Goal: Task Accomplishment & Management: Manage account settings

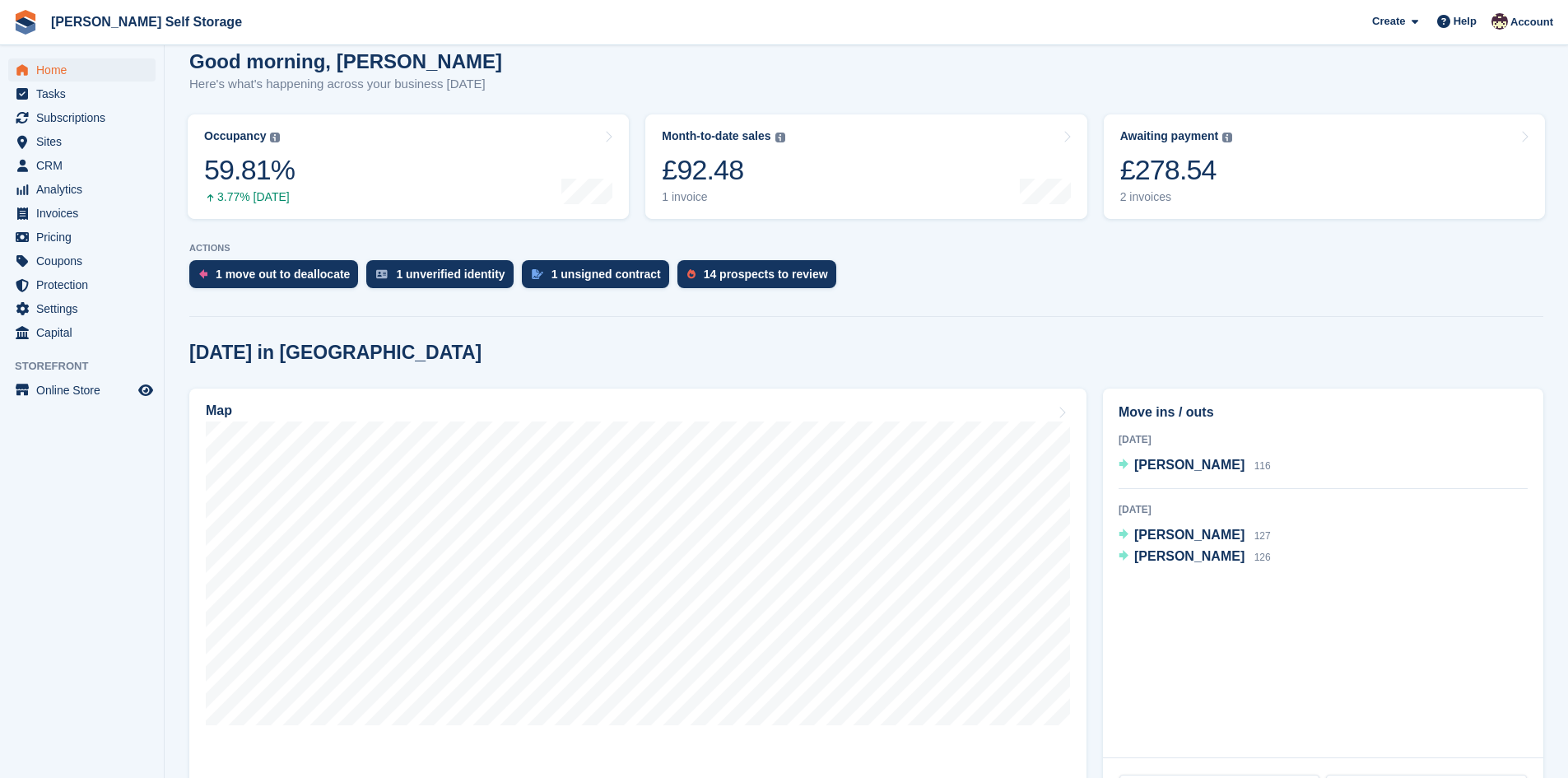
scroll to position [164, 0]
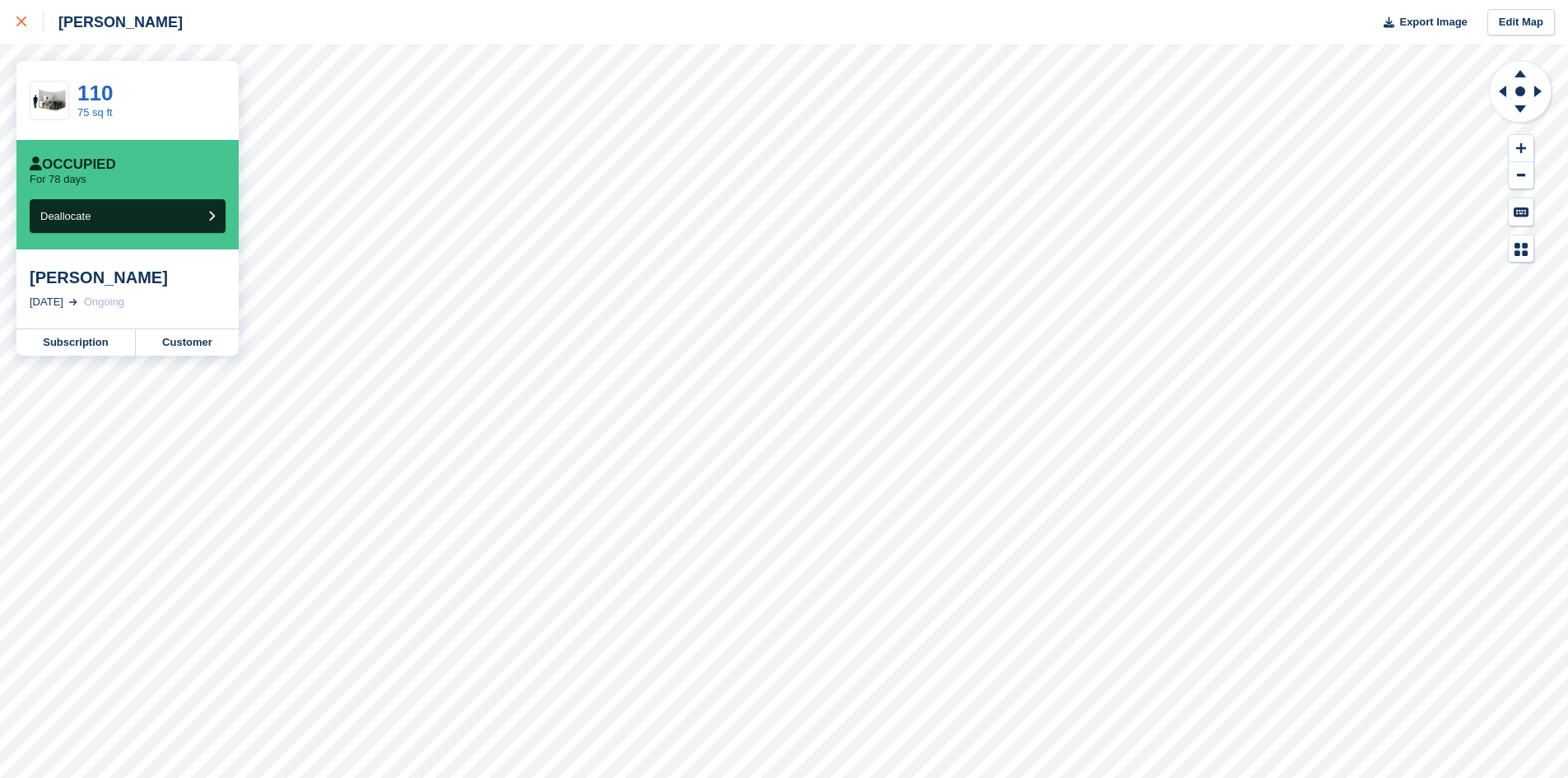
click at [15, 33] on link at bounding box center [21, 22] width 43 height 44
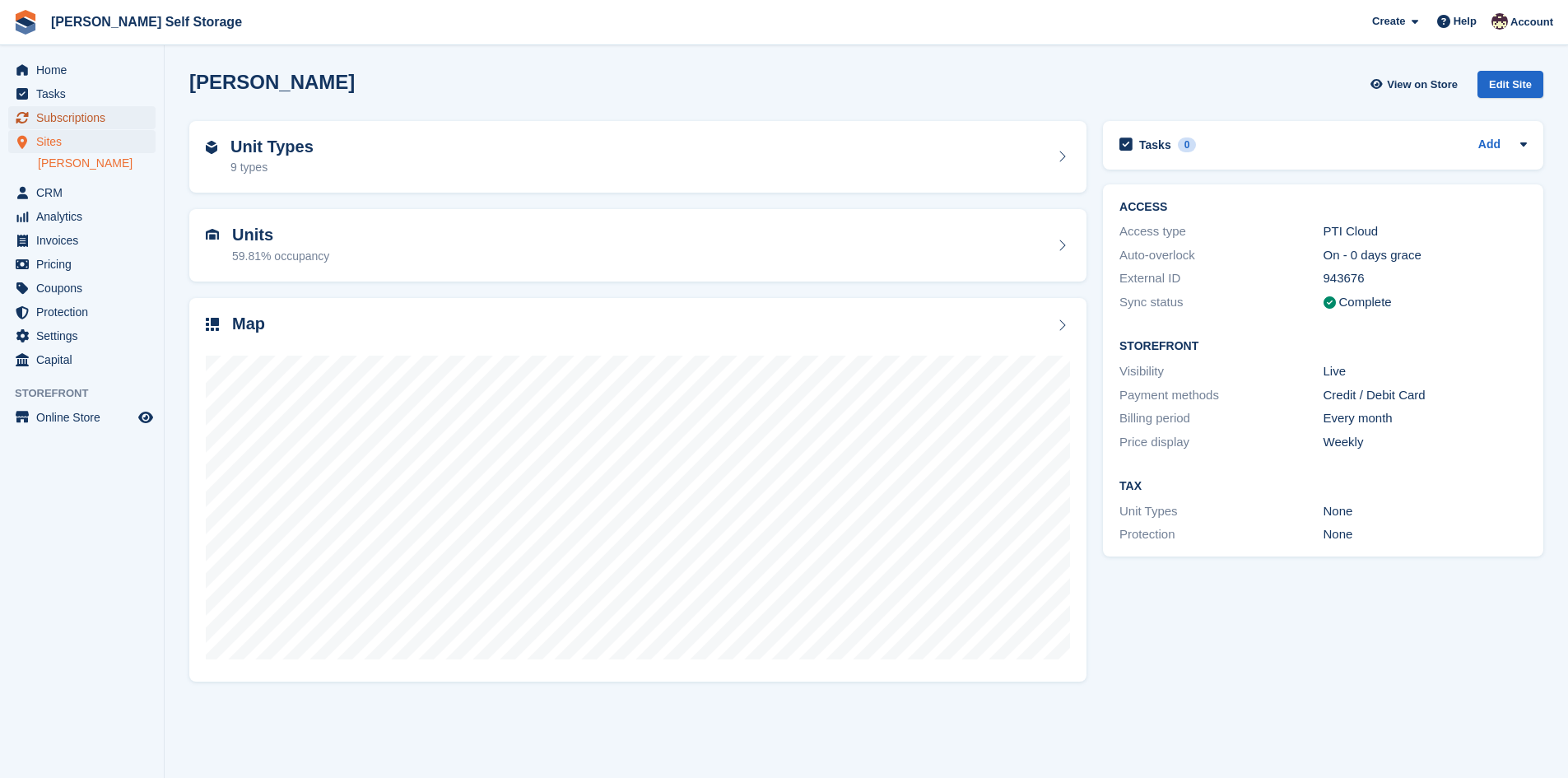
click at [58, 123] on span "Subscriptions" at bounding box center [86, 117] width 99 height 23
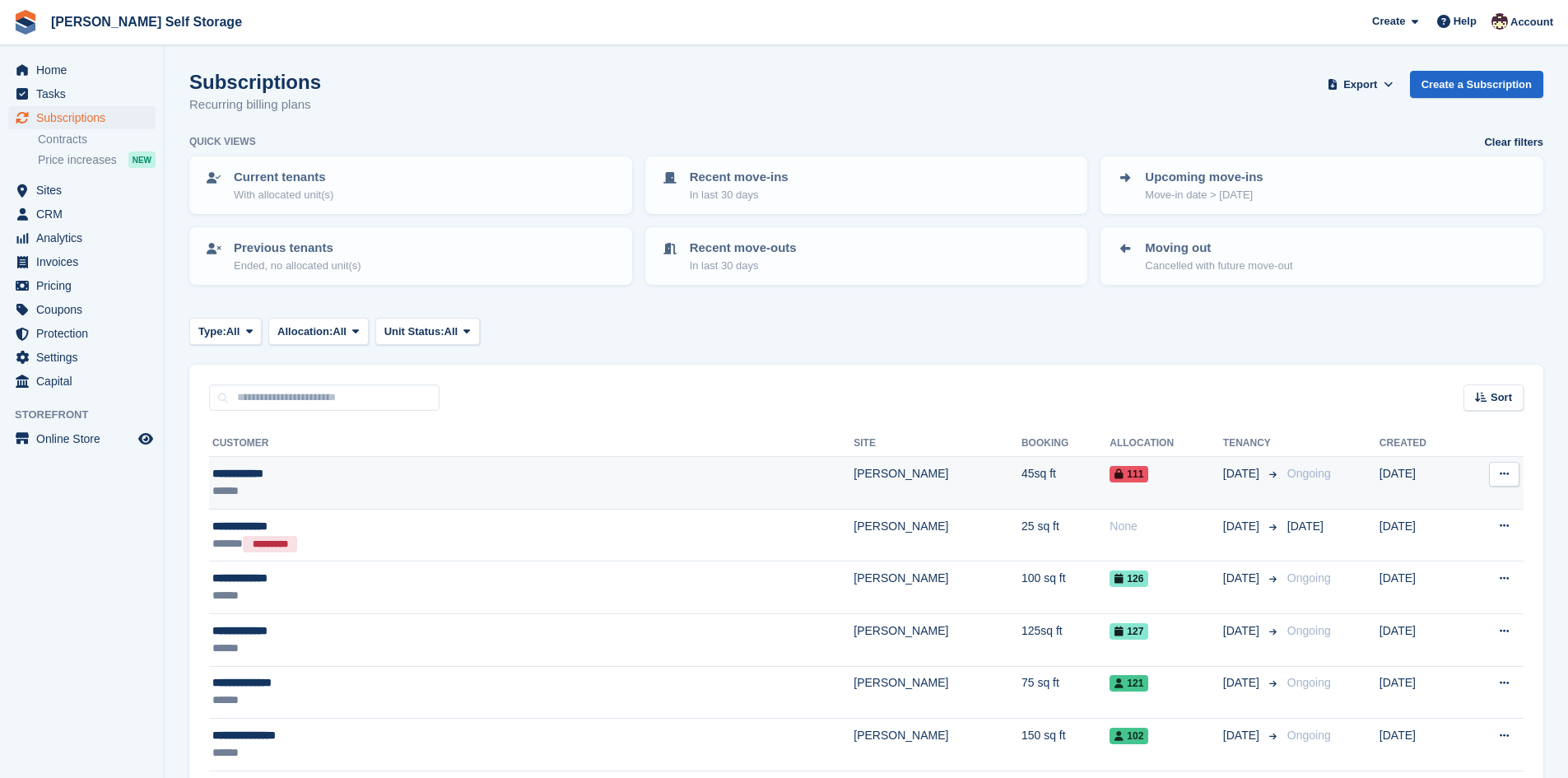
click at [1515, 478] on button at bounding box center [1504, 474] width 31 height 25
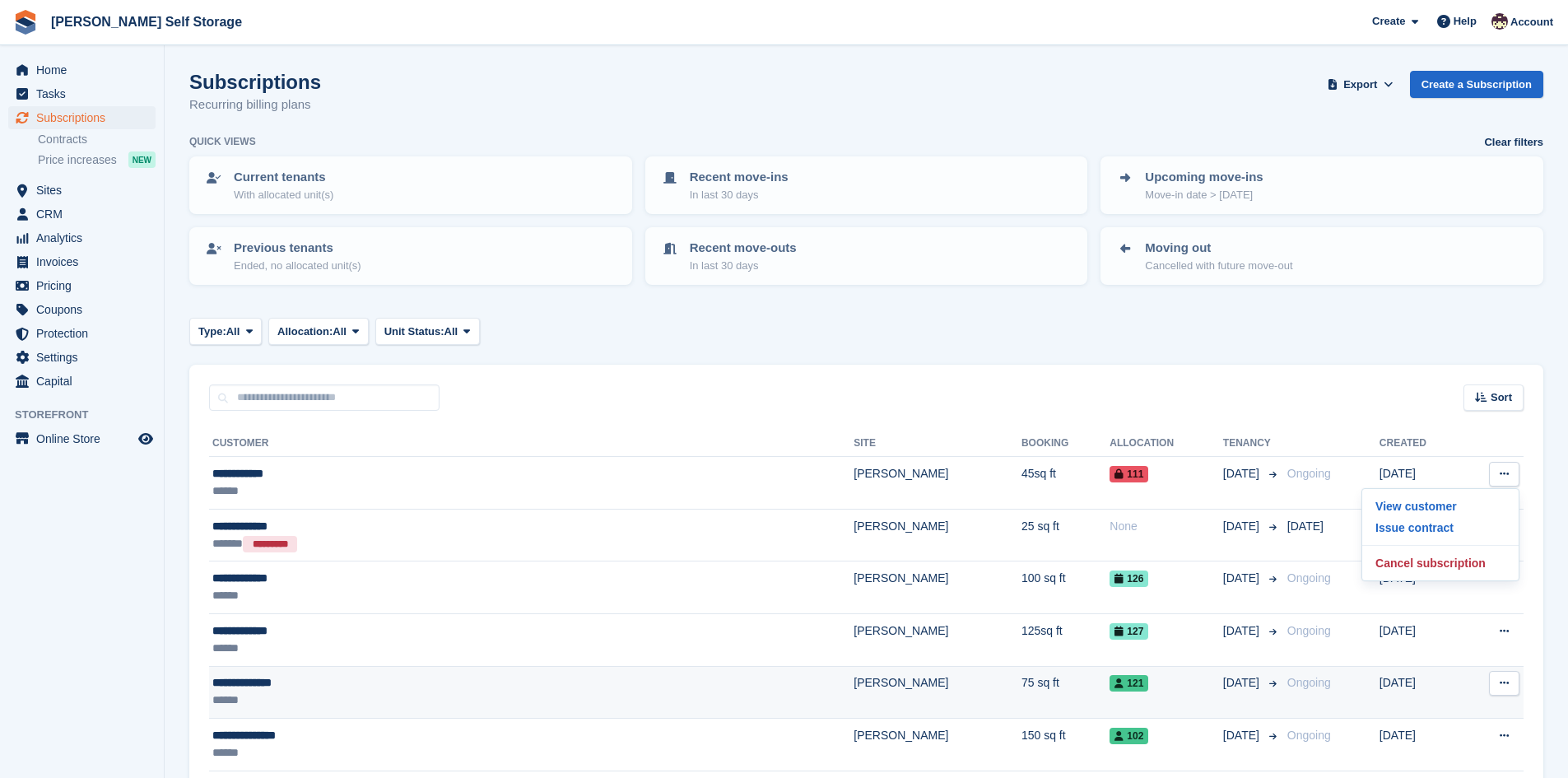
click at [1502, 690] on button at bounding box center [1504, 683] width 31 height 25
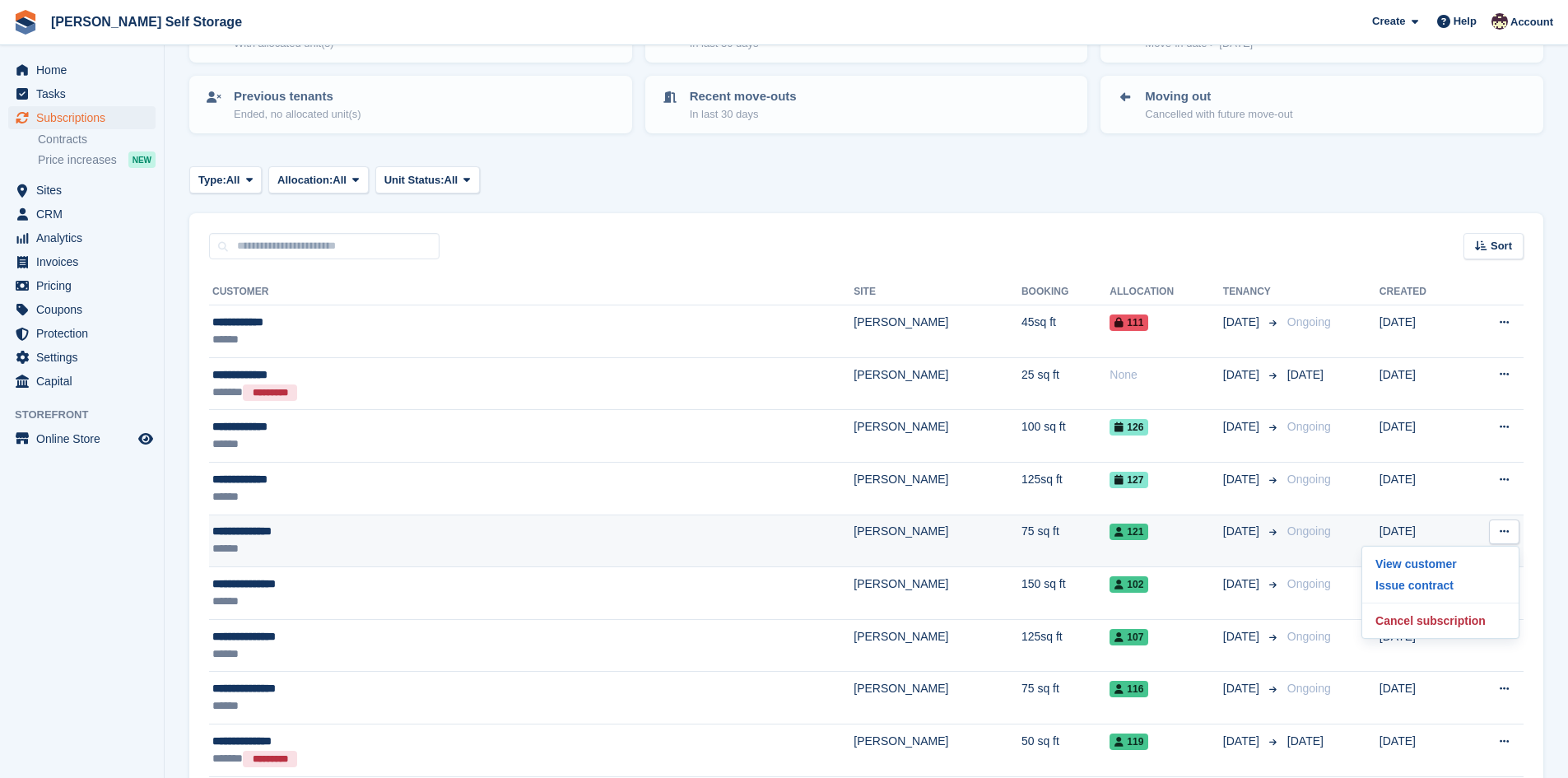
scroll to position [164, 0]
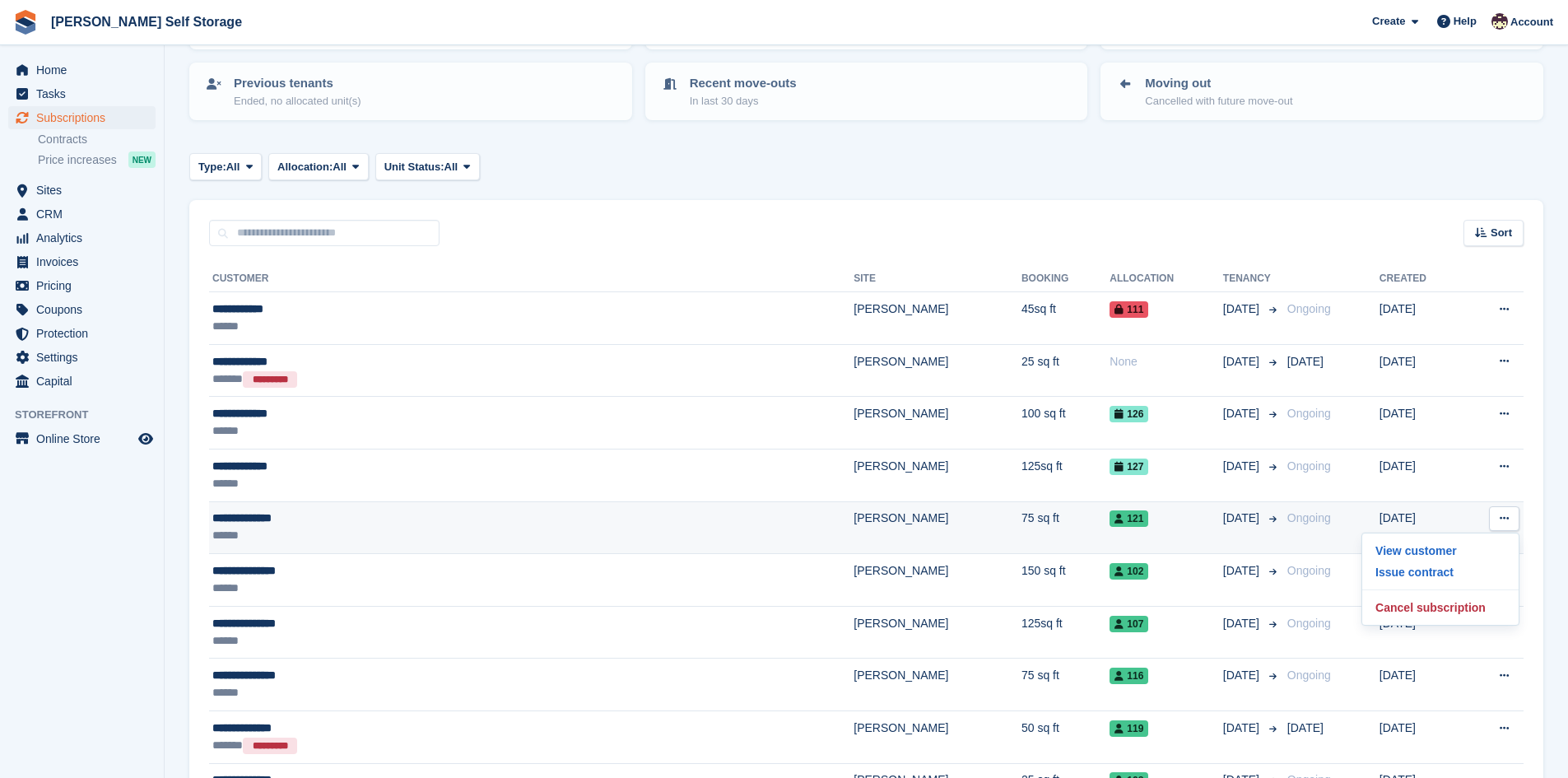
click at [1515, 518] on button at bounding box center [1504, 518] width 31 height 25
click at [280, 525] on div "**********" at bounding box center [393, 518] width 361 height 17
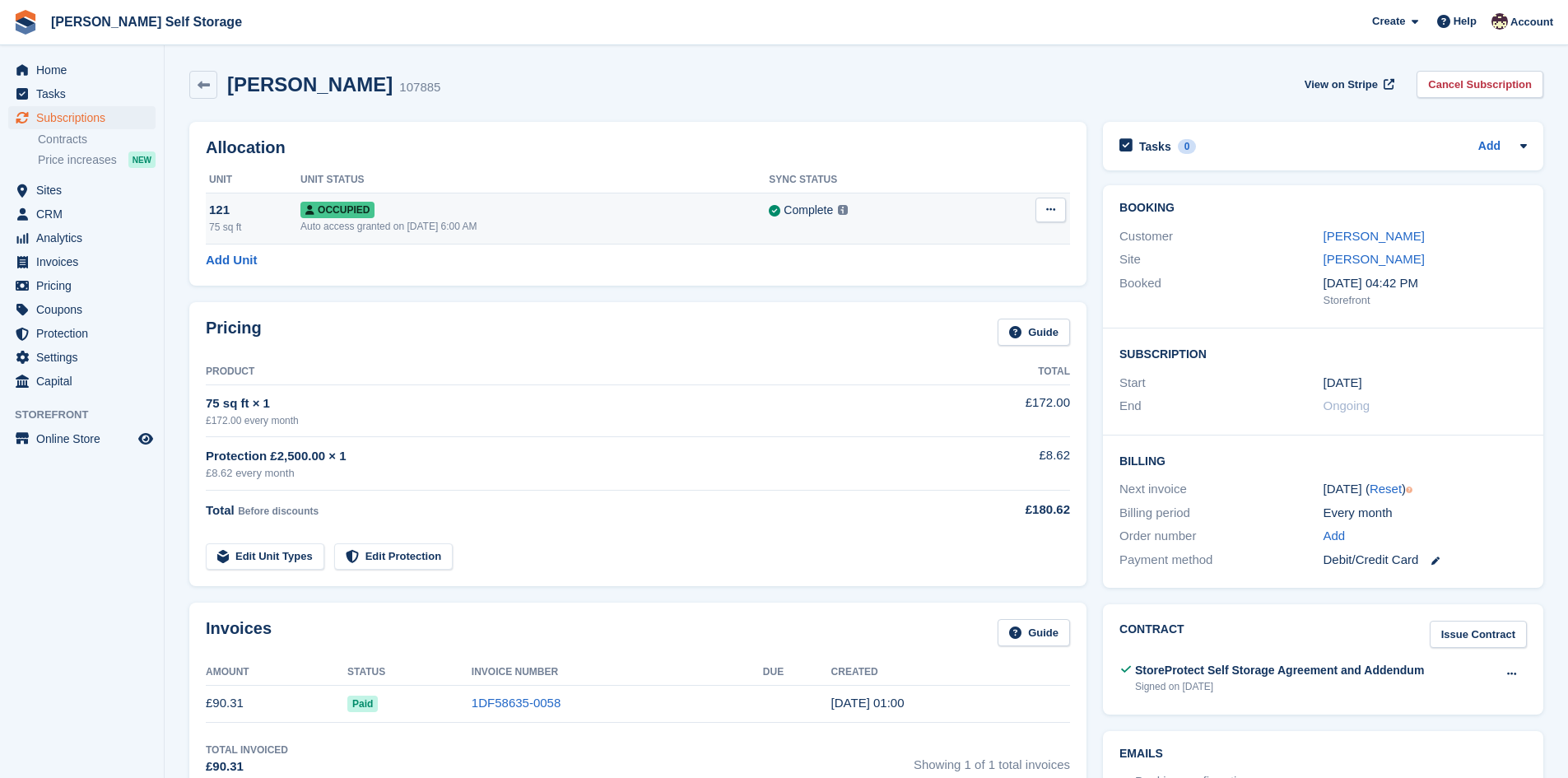
click at [1048, 208] on icon at bounding box center [1051, 209] width 9 height 11
click at [200, 83] on icon at bounding box center [203, 85] width 13 height 13
